Goal: Task Accomplishment & Management: Manage account settings

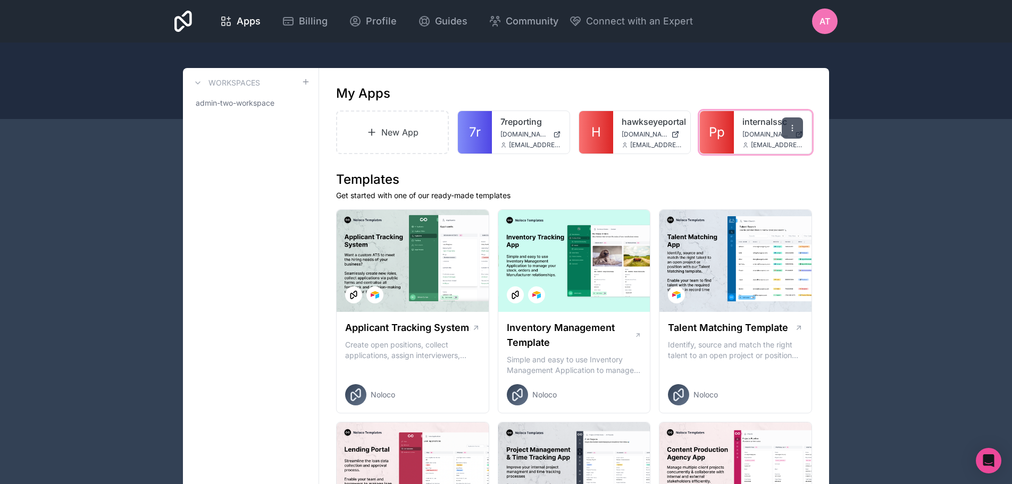
click at [796, 128] on icon at bounding box center [792, 128] width 9 height 9
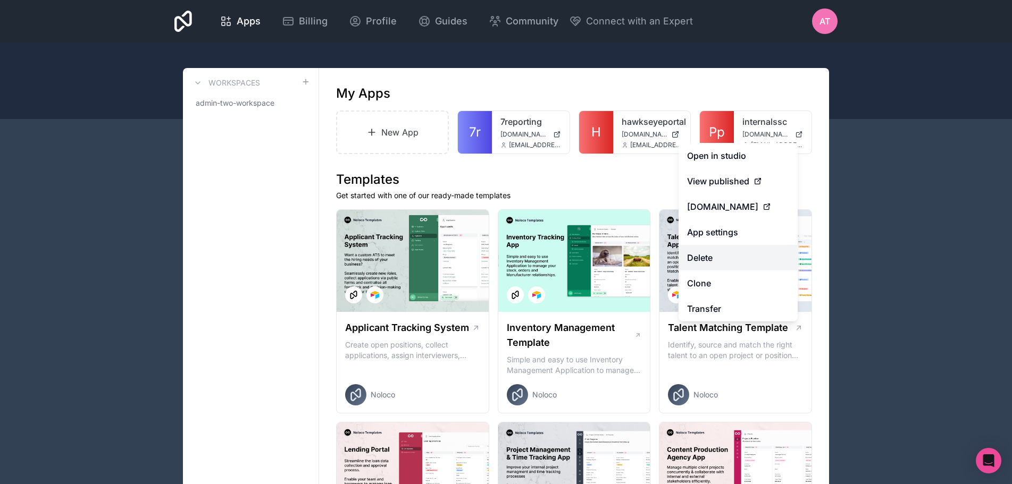
click at [703, 263] on button "Delete" at bounding box center [737, 258] width 119 height 26
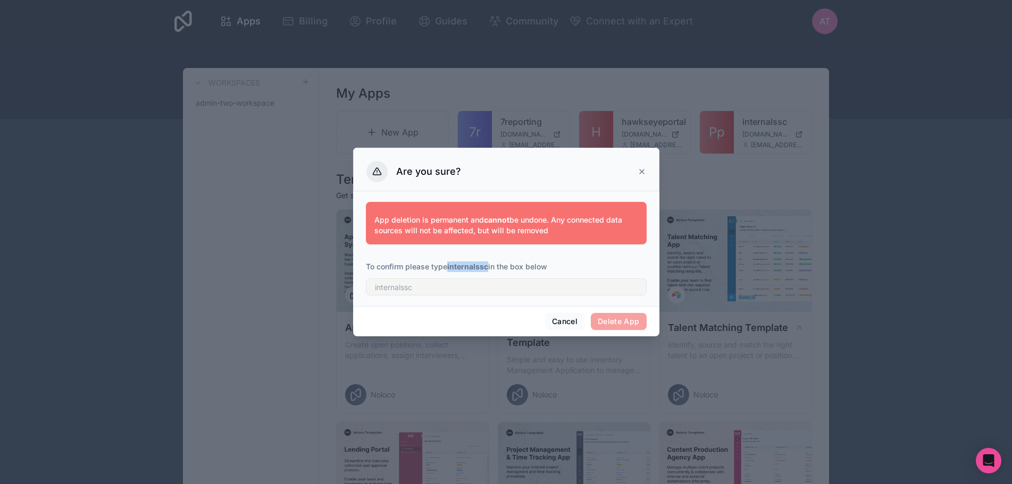
drag, startPoint x: 449, startPoint y: 266, endPoint x: 488, endPoint y: 266, distance: 38.8
click at [488, 266] on strong "internalssc" at bounding box center [467, 266] width 41 height 9
copy strong "internalssc"
click at [487, 285] on input "text" at bounding box center [506, 287] width 281 height 17
paste input "internalssc"
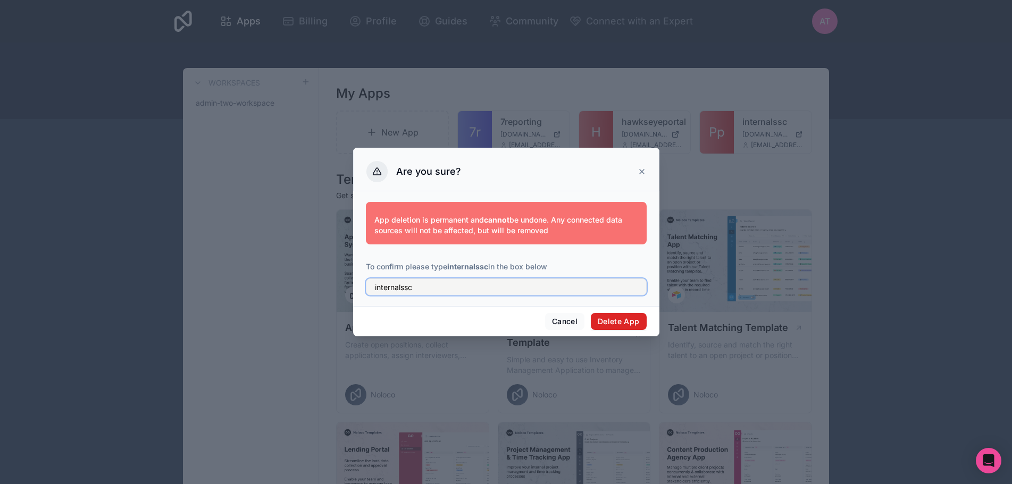
type input "internalssc"
click at [614, 322] on button "Delete App" at bounding box center [619, 321] width 56 height 17
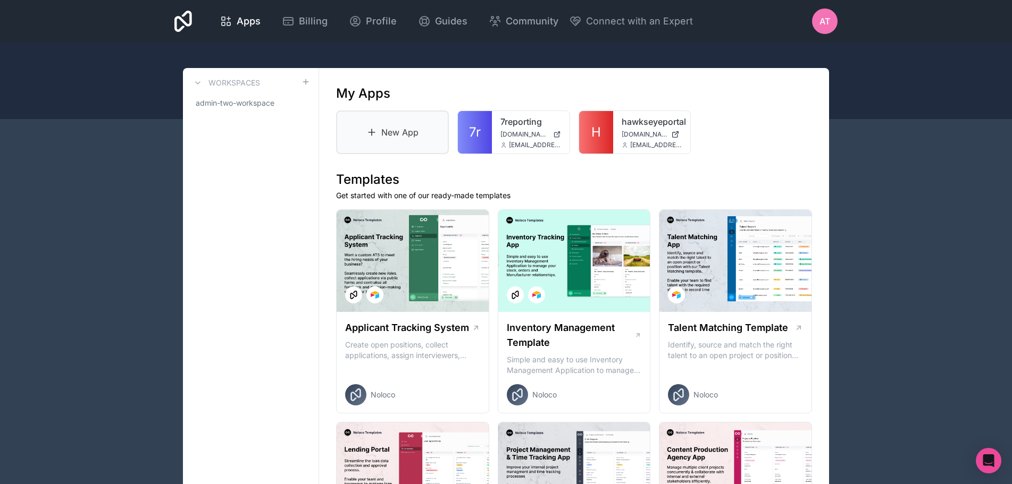
click at [372, 127] on link "New App" at bounding box center [392, 133] width 113 height 44
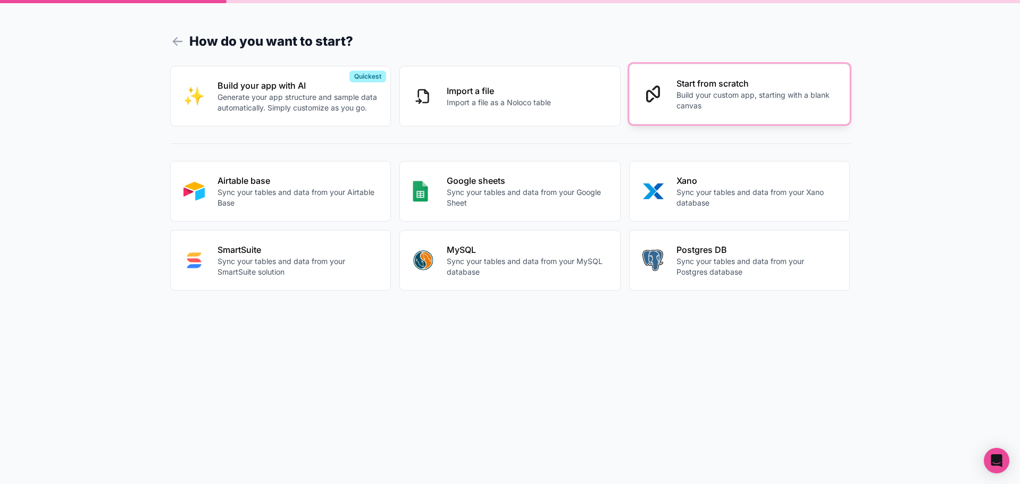
click at [729, 84] on p "Start from scratch" at bounding box center [756, 83] width 161 height 13
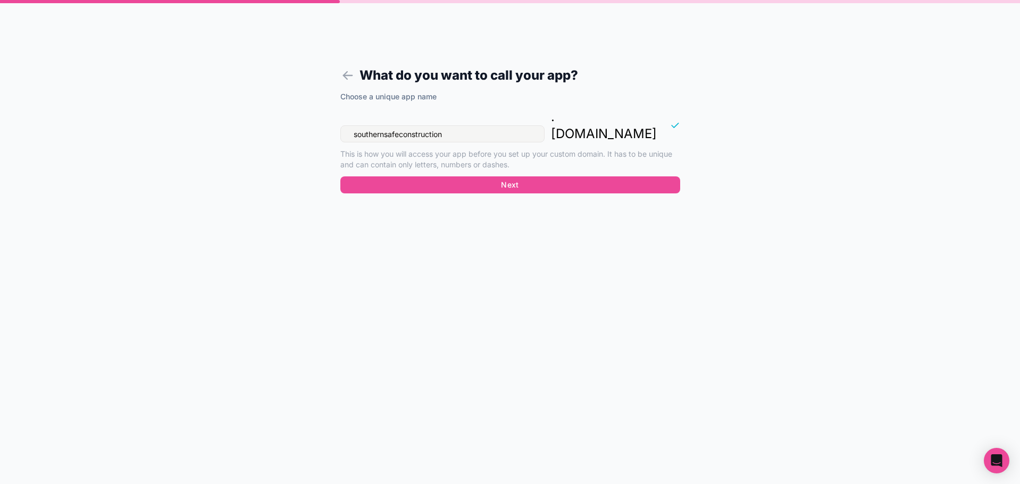
click at [504, 125] on input "southernsafeconstruction" at bounding box center [442, 133] width 204 height 17
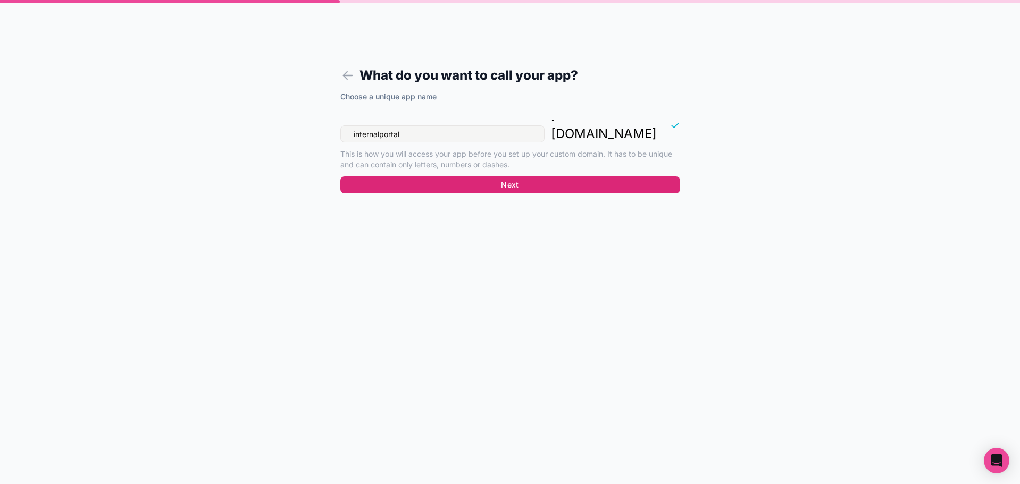
type input "internalportal"
click at [540, 177] on button "Next" at bounding box center [510, 185] width 340 height 17
